Goal: Check status

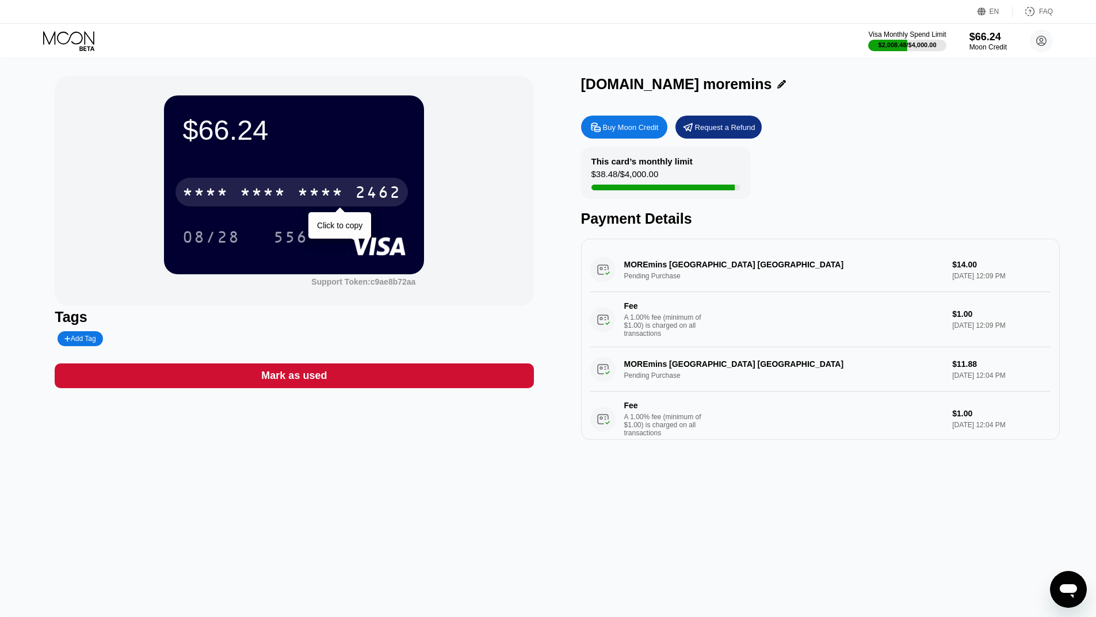
click at [248, 200] on div "* * * *" at bounding box center [263, 194] width 46 height 18
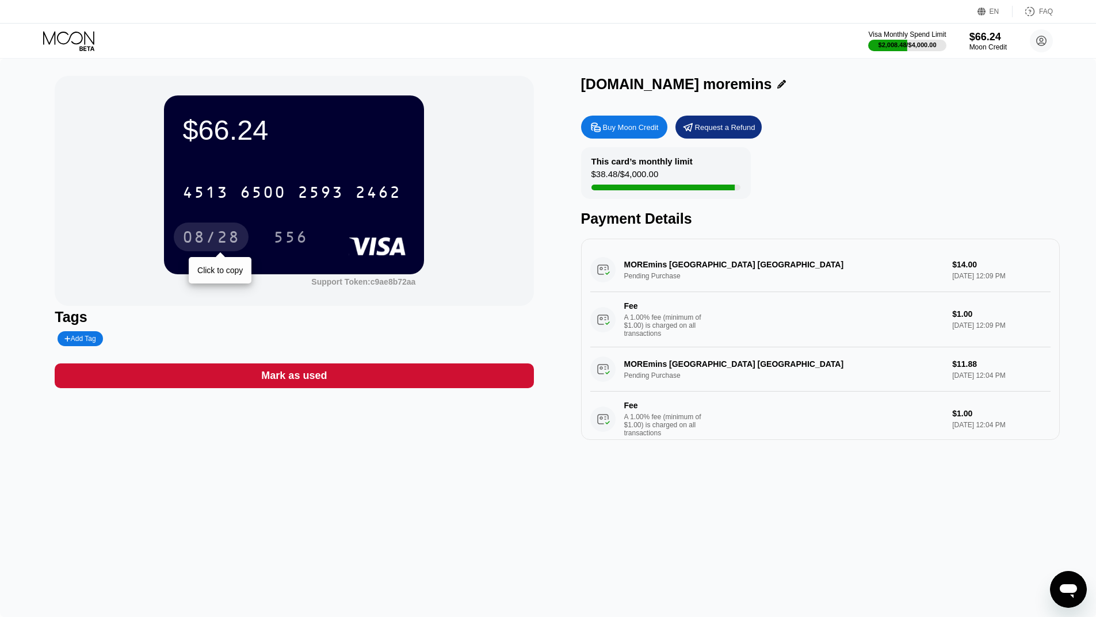
click at [221, 239] on div "08/28" at bounding box center [211, 239] width 58 height 18
